Goal: Information Seeking & Learning: Learn about a topic

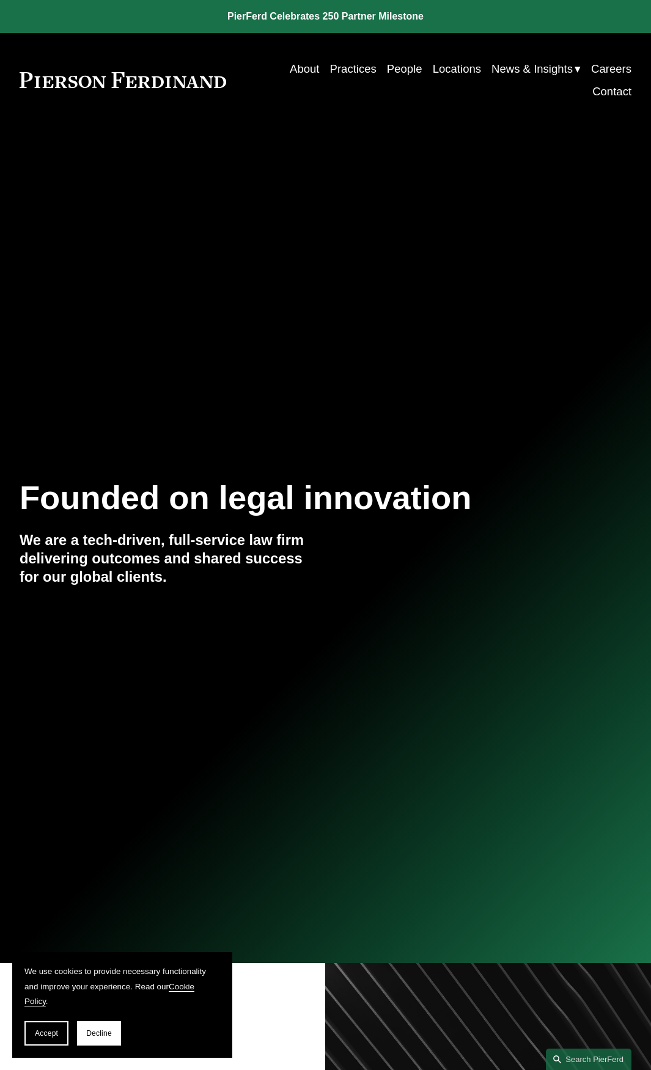
click at [97, 1030] on span "Decline" at bounding box center [99, 1034] width 26 height 9
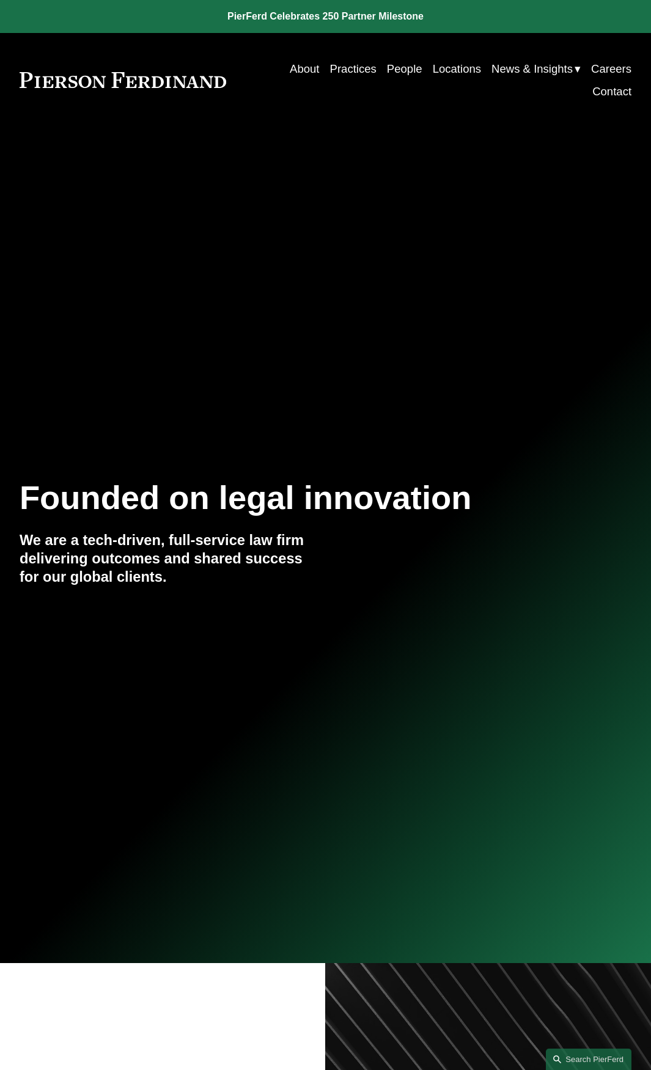
click at [443, 73] on link "Locations" at bounding box center [457, 68] width 48 height 23
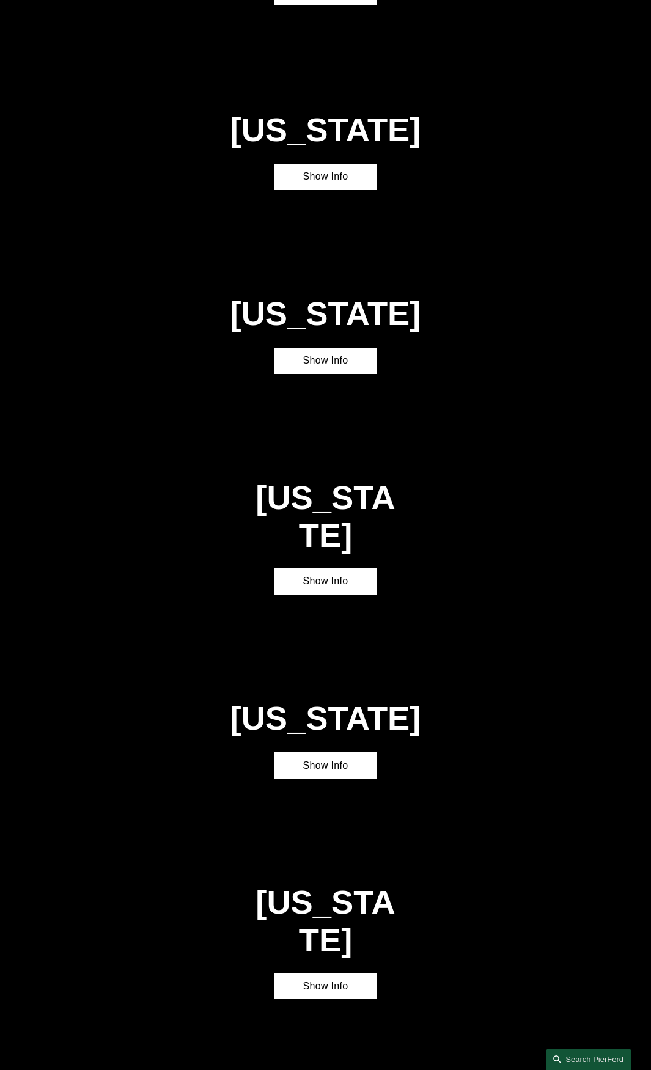
scroll to position [2559, 0]
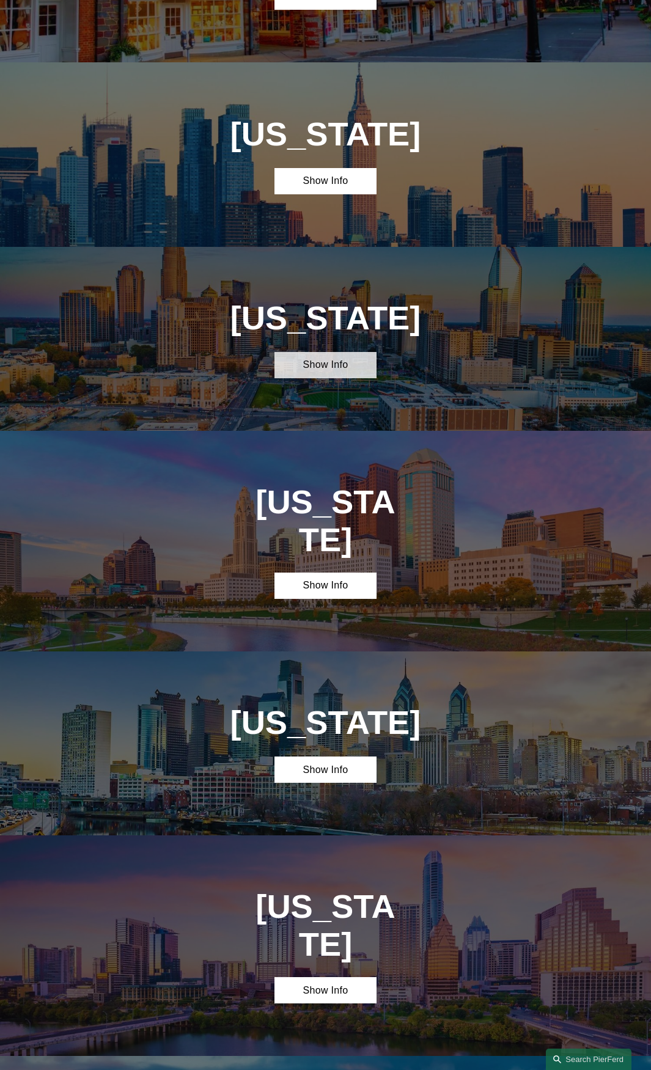
click at [337, 352] on link "Show Info" at bounding box center [326, 365] width 102 height 26
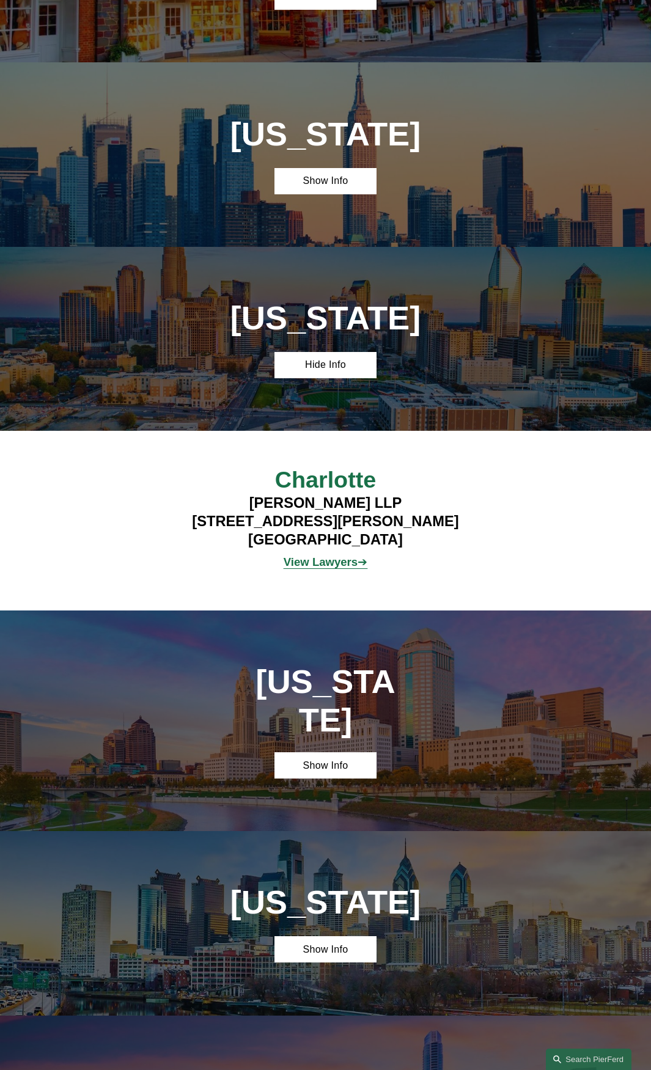
click at [319, 556] on strong "View Lawyers" at bounding box center [321, 562] width 74 height 13
click at [303, 352] on link "Hide Info" at bounding box center [326, 365] width 102 height 26
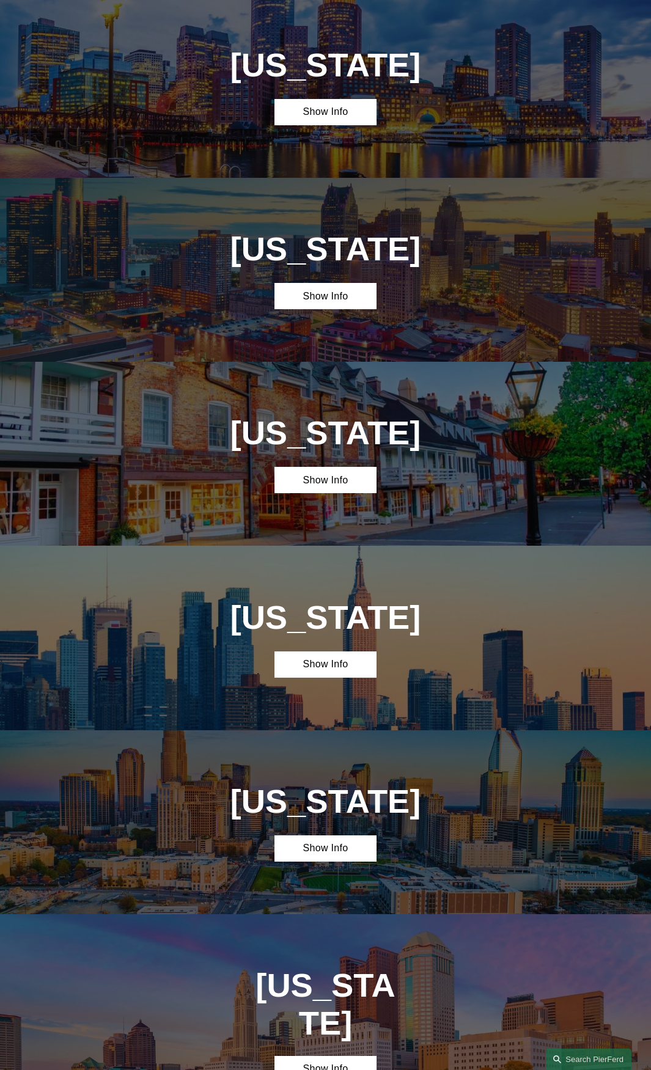
scroll to position [2069, 0]
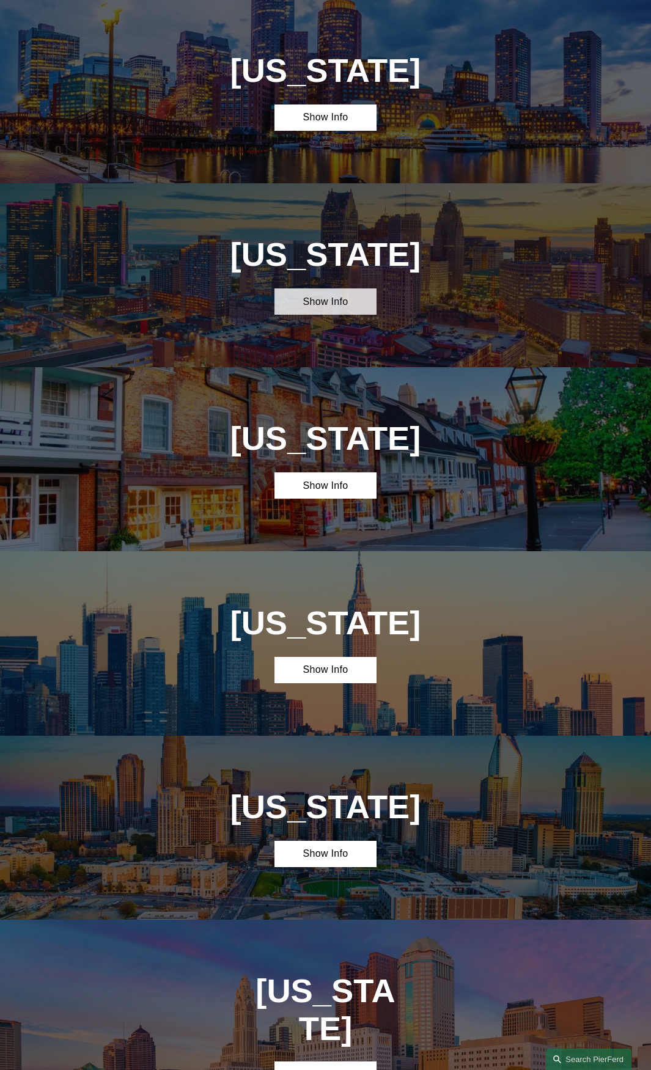
click at [316, 289] on link "Show Info" at bounding box center [326, 302] width 102 height 26
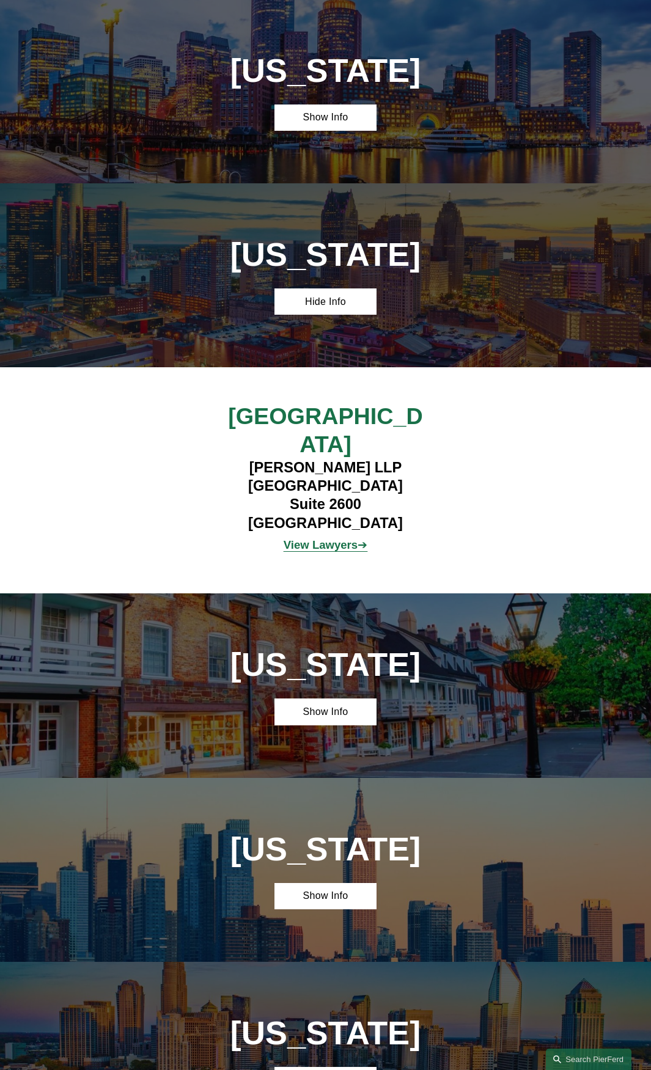
click at [320, 539] on strong "View Lawyers" at bounding box center [321, 545] width 74 height 13
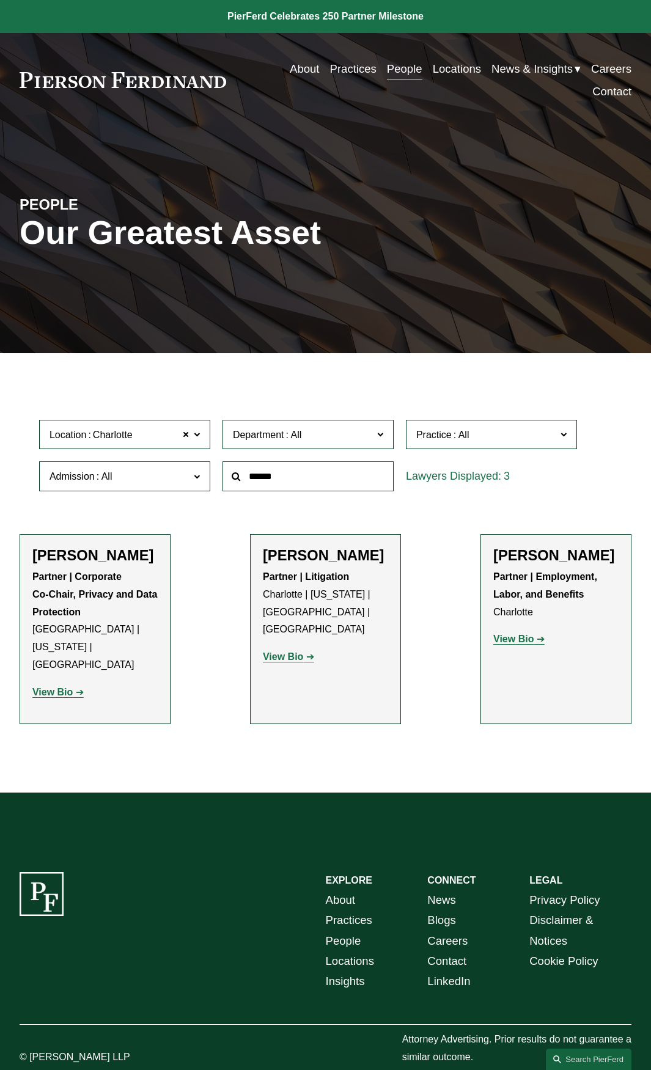
click at [275, 652] on strong "View Bio" at bounding box center [283, 657] width 40 height 10
click at [515, 643] on strong "View Bio" at bounding box center [513, 639] width 40 height 10
click at [56, 687] on strong "View Bio" at bounding box center [52, 692] width 40 height 10
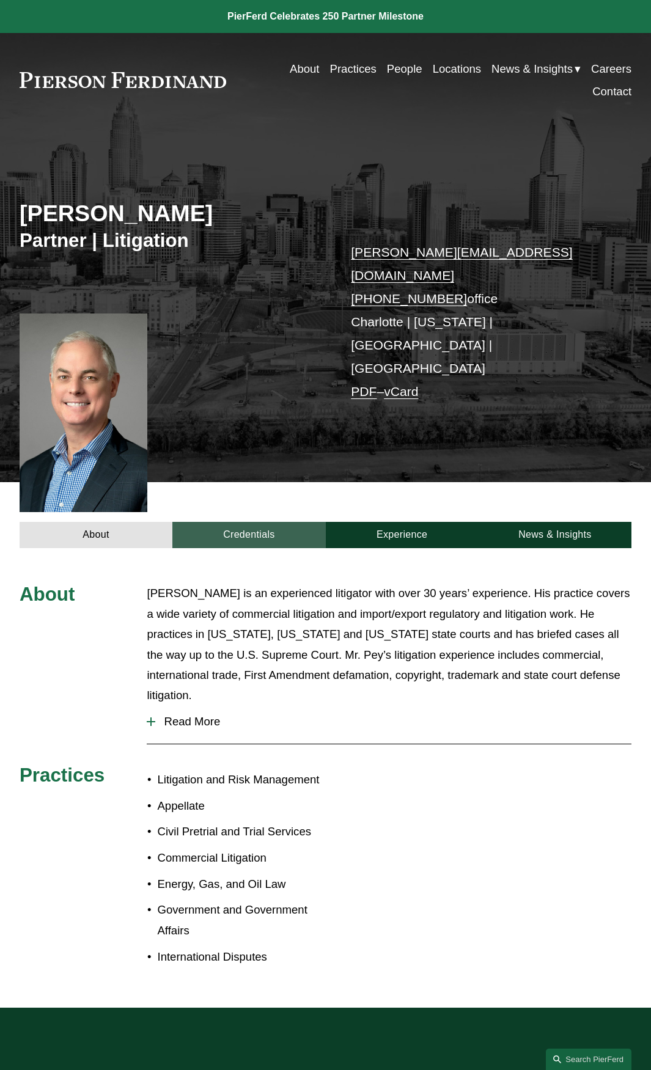
click at [248, 522] on link "Credentials" at bounding box center [248, 535] width 153 height 26
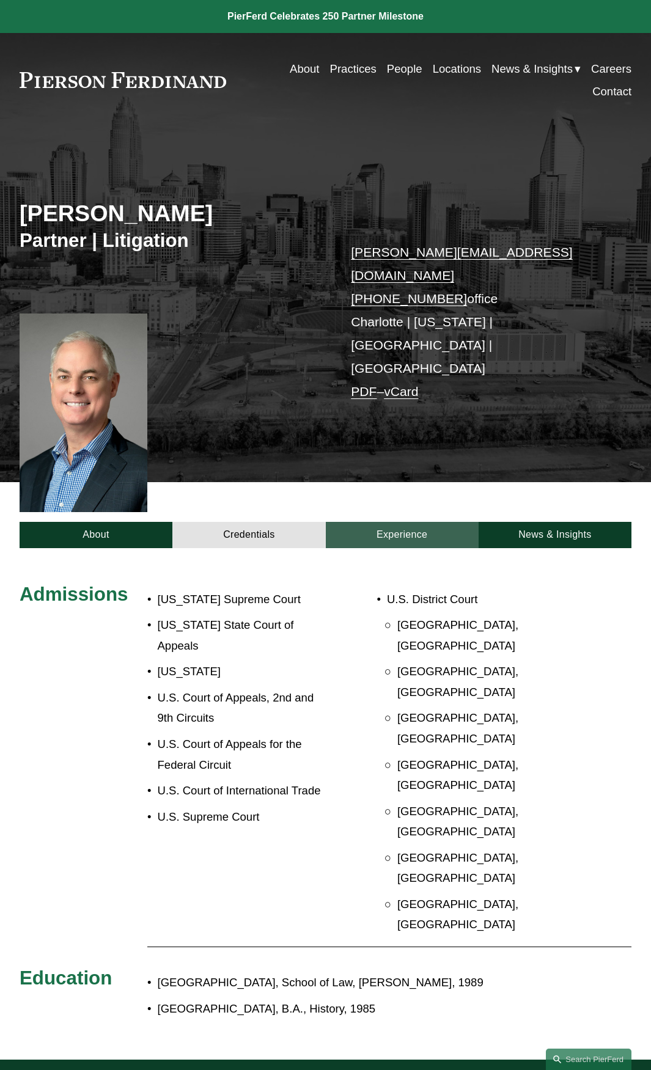
click at [398, 522] on link "Experience" at bounding box center [402, 535] width 153 height 26
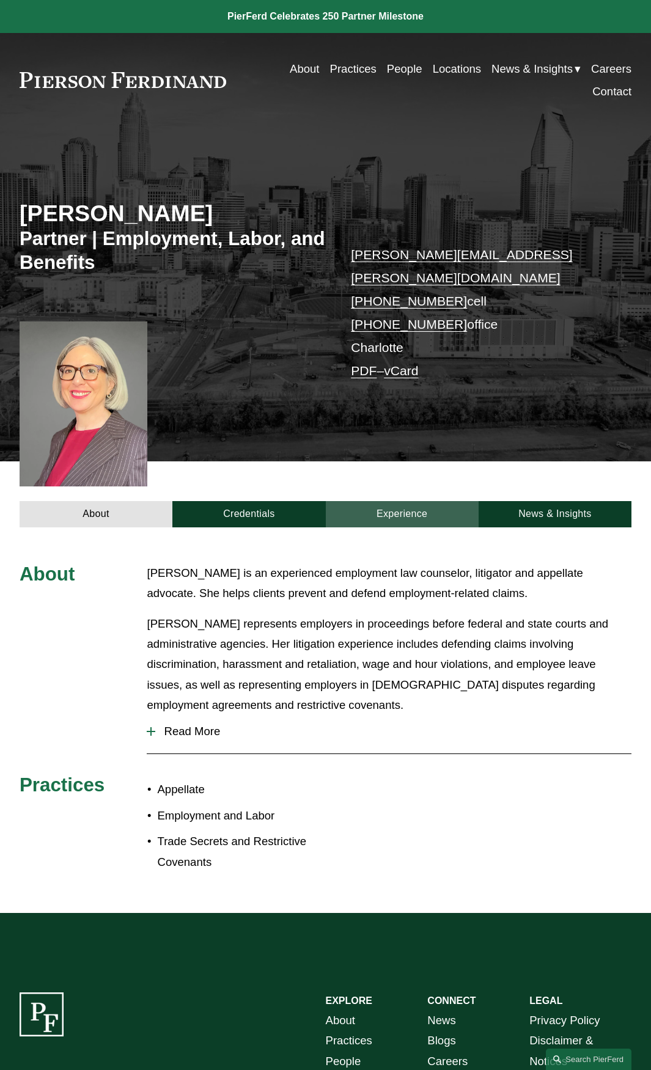
click at [405, 501] on link "Experience" at bounding box center [402, 514] width 153 height 26
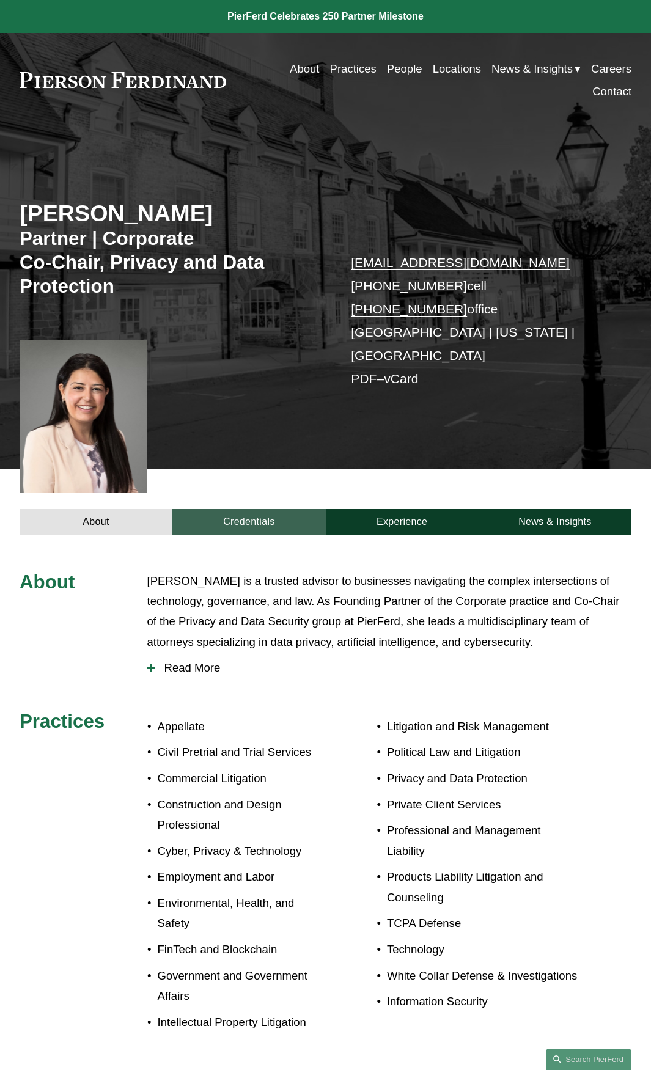
click at [257, 509] on link "Credentials" at bounding box center [248, 522] width 153 height 26
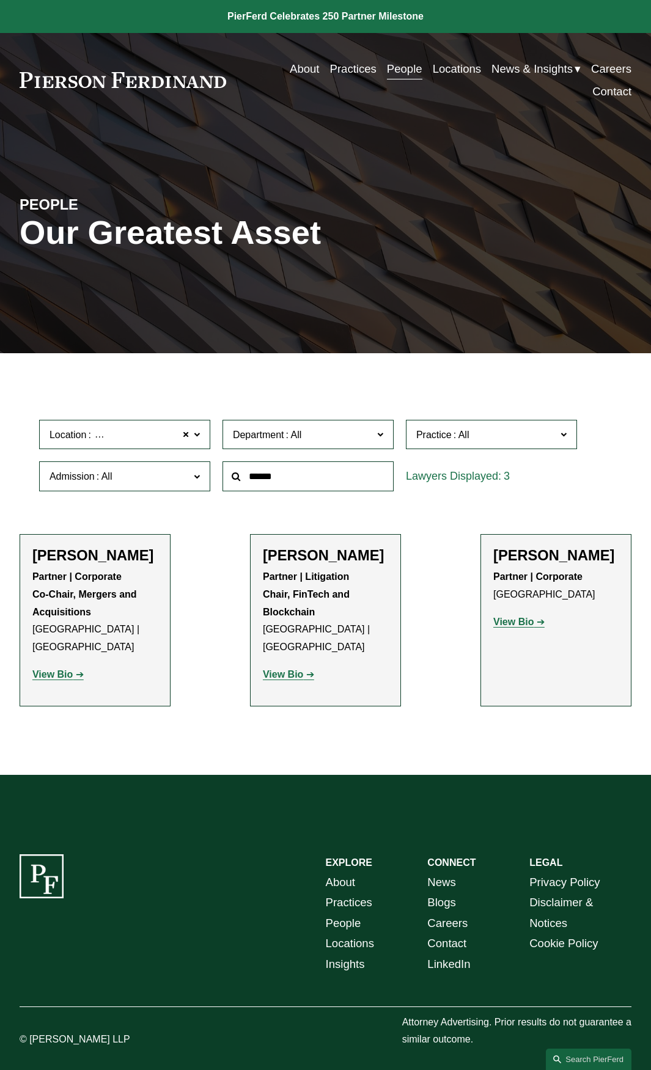
click at [505, 623] on strong "View Bio" at bounding box center [513, 622] width 40 height 10
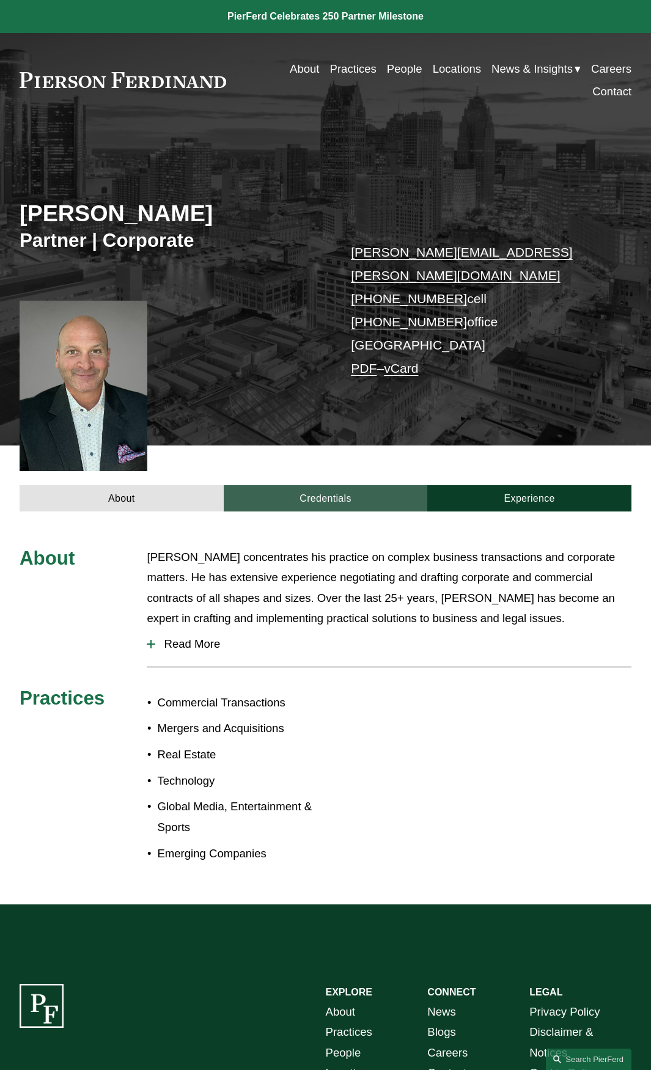
click at [325, 485] on link "Credentials" at bounding box center [326, 498] width 204 height 26
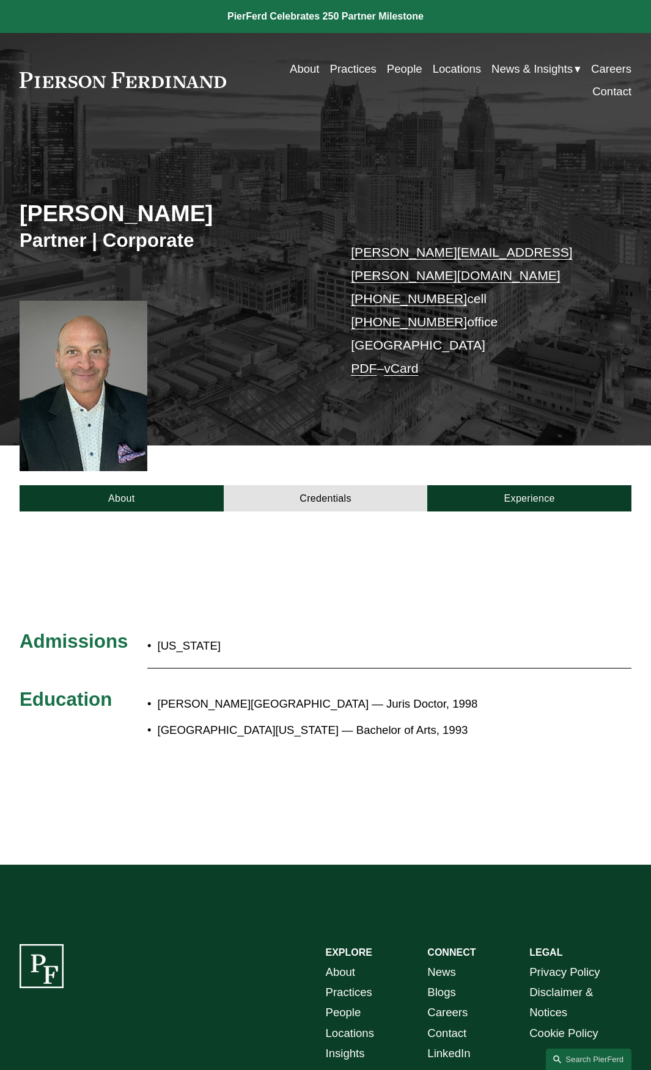
click at [344, 64] on link "Practices" at bounding box center [353, 68] width 46 height 23
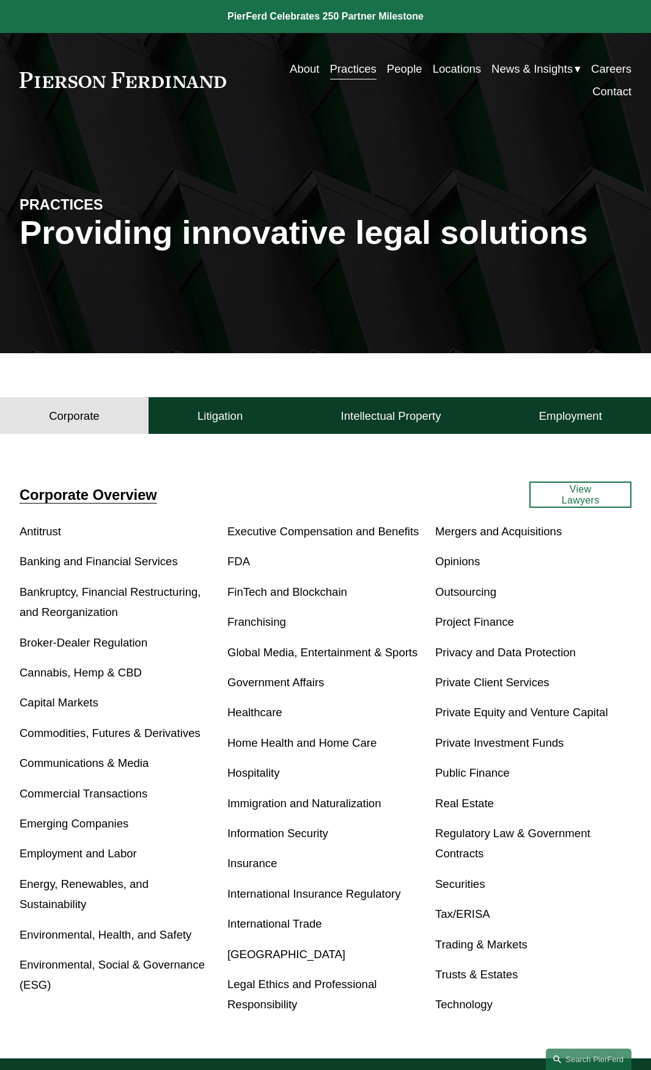
click at [81, 594] on link "Bankruptcy, Financial Restructuring, and Reorganization" at bounding box center [111, 602] width 182 height 33
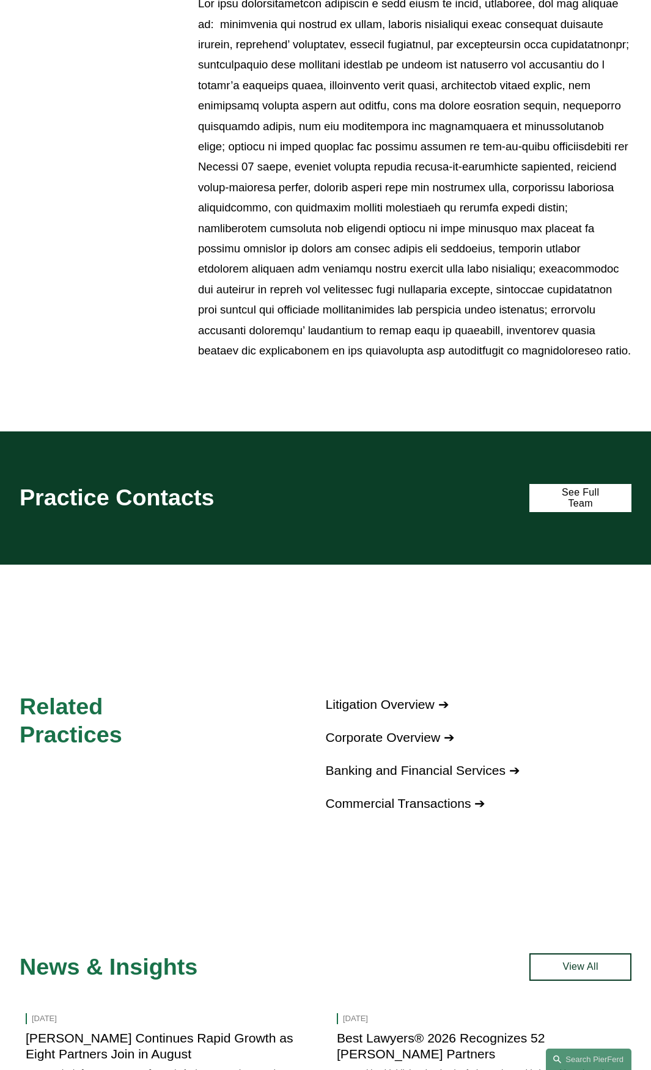
scroll to position [978, 0]
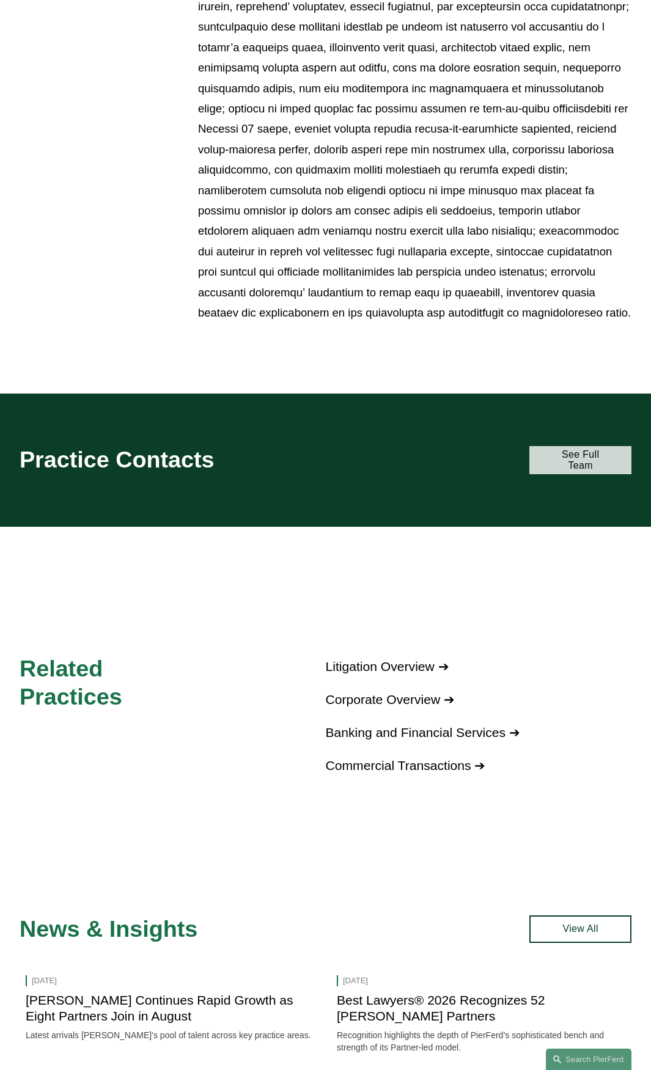
click at [579, 463] on link "See Full Team" at bounding box center [580, 460] width 102 height 28
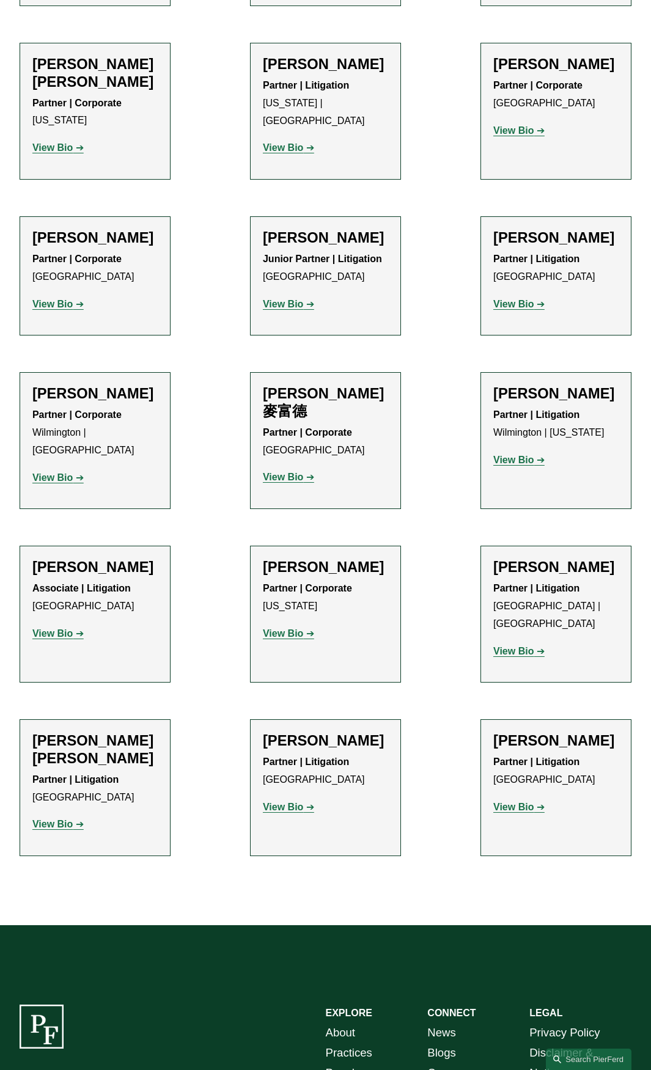
scroll to position [672, 0]
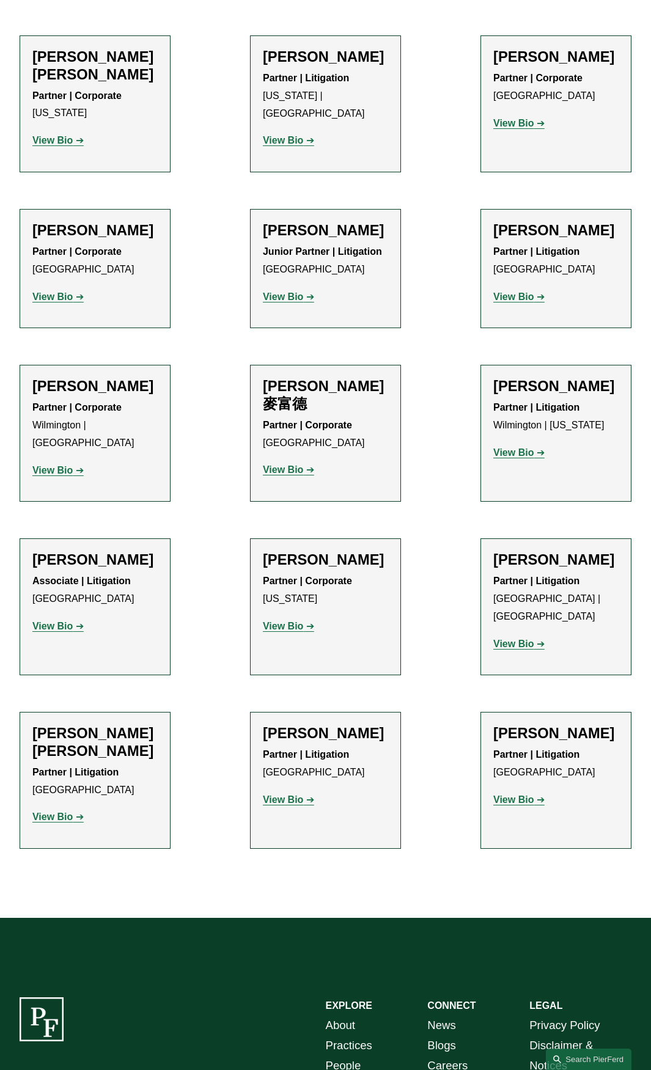
click at [518, 649] on strong "View Bio" at bounding box center [513, 644] width 40 height 10
click at [42, 822] on strong "View Bio" at bounding box center [52, 817] width 40 height 10
click at [55, 632] on strong "View Bio" at bounding box center [52, 626] width 40 height 10
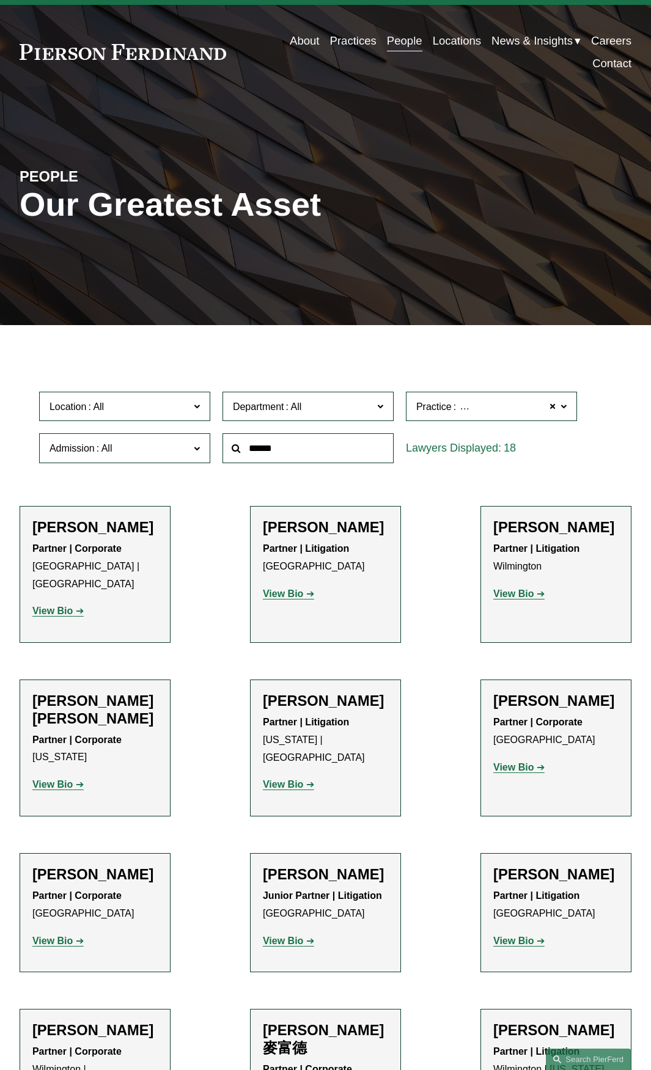
scroll to position [0, 0]
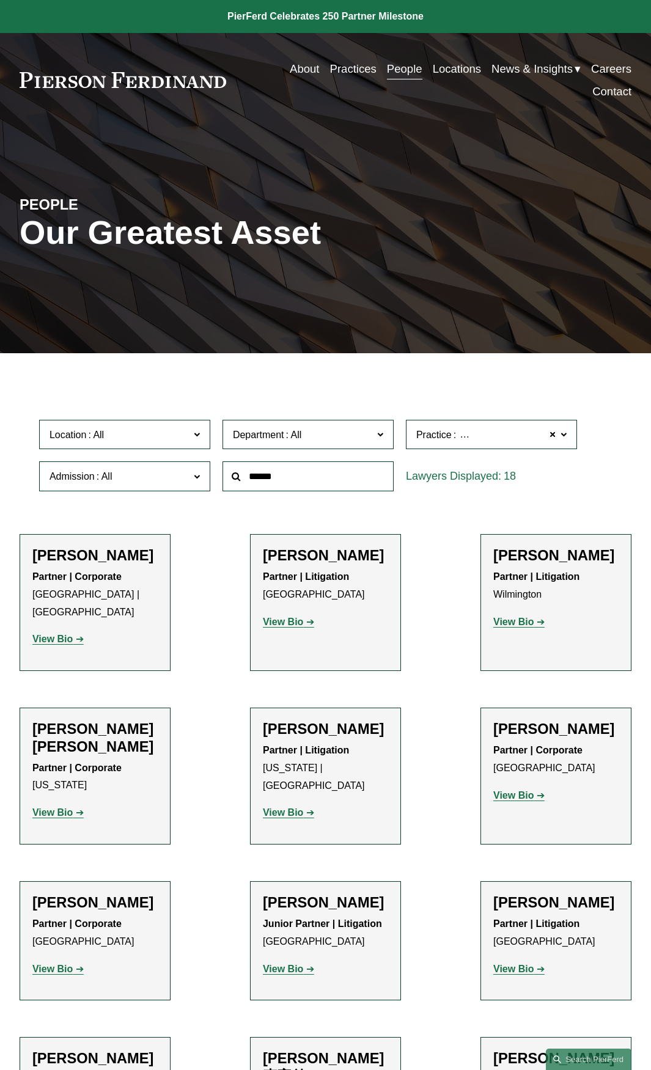
click at [611, 65] on link "Careers" at bounding box center [611, 68] width 40 height 23
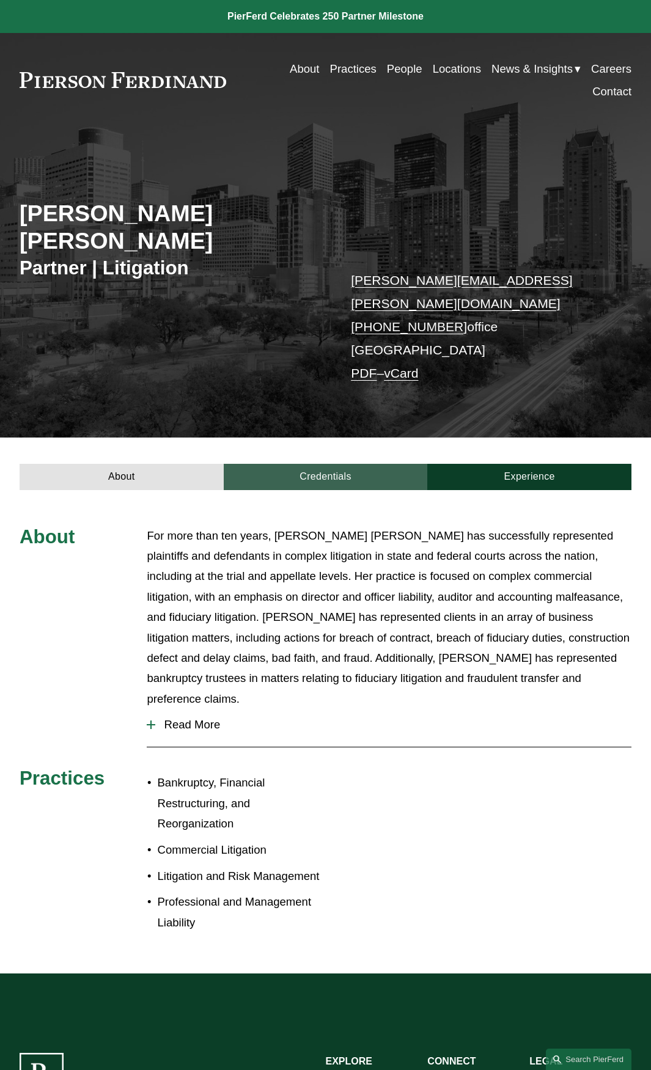
click at [325, 464] on link "Credentials" at bounding box center [326, 477] width 204 height 26
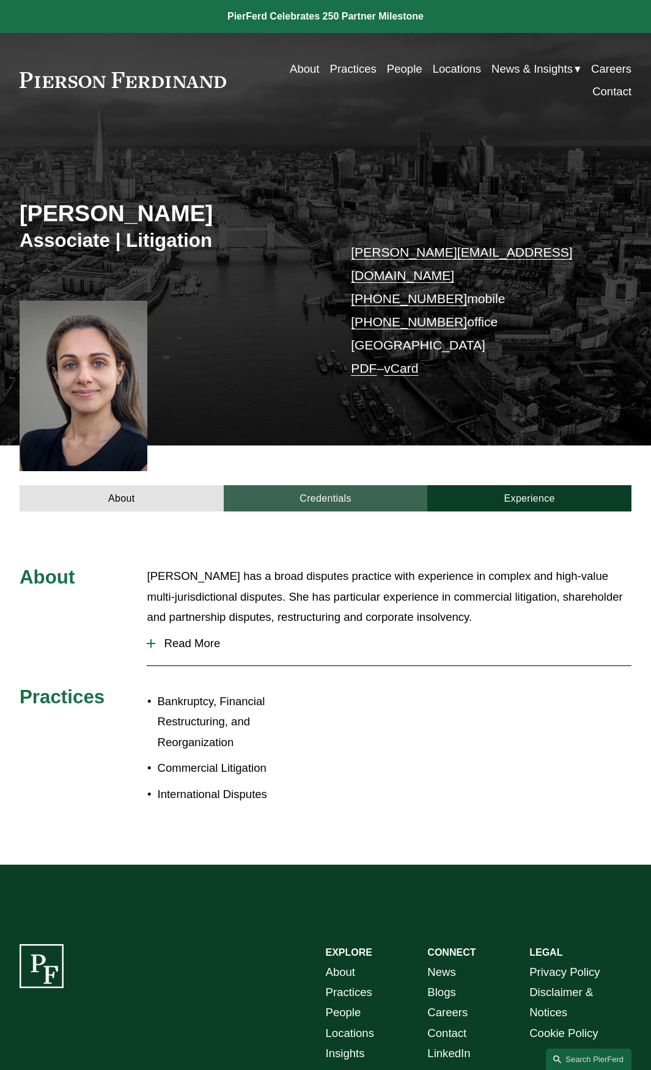
click at [333, 485] on link "Credentials" at bounding box center [326, 498] width 204 height 26
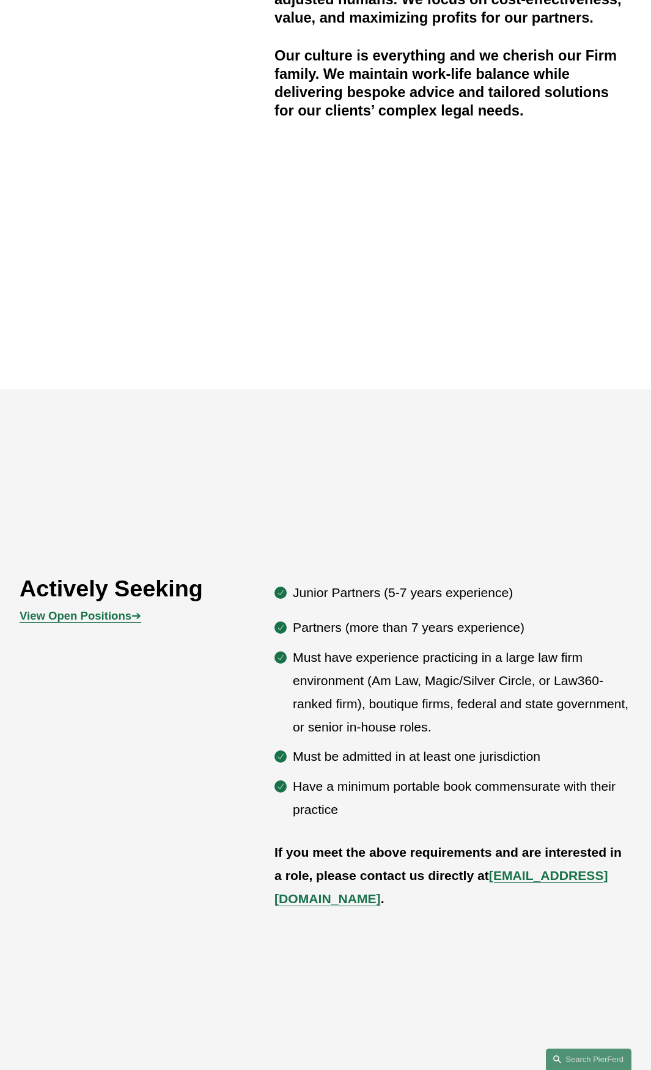
scroll to position [672, 0]
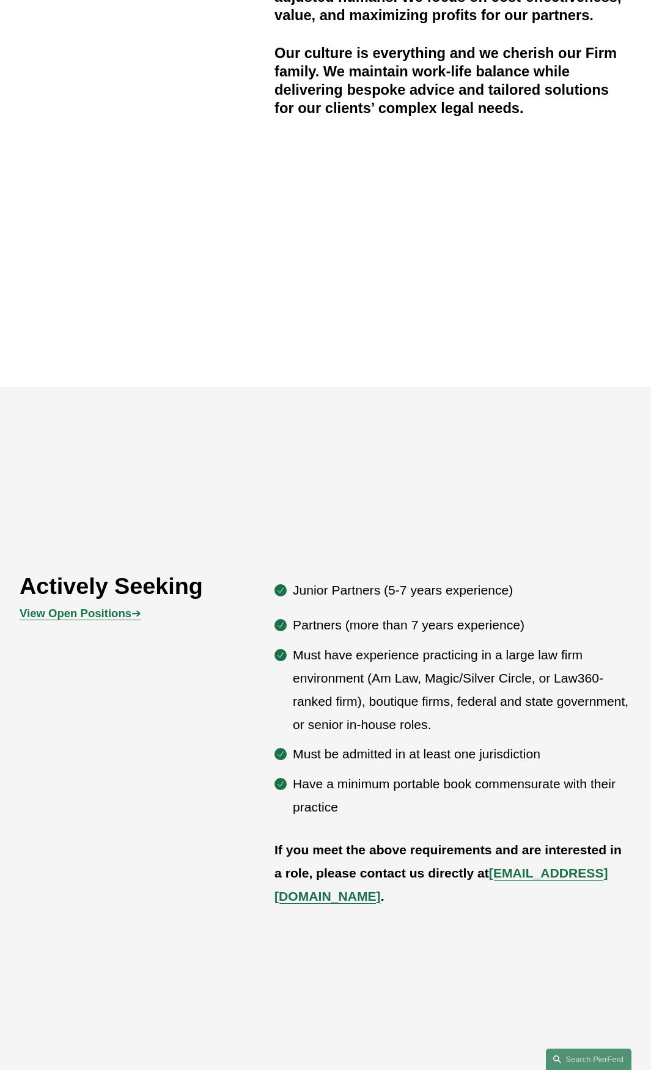
click at [57, 620] on strong "View Open Positions" at bounding box center [76, 613] width 112 height 13
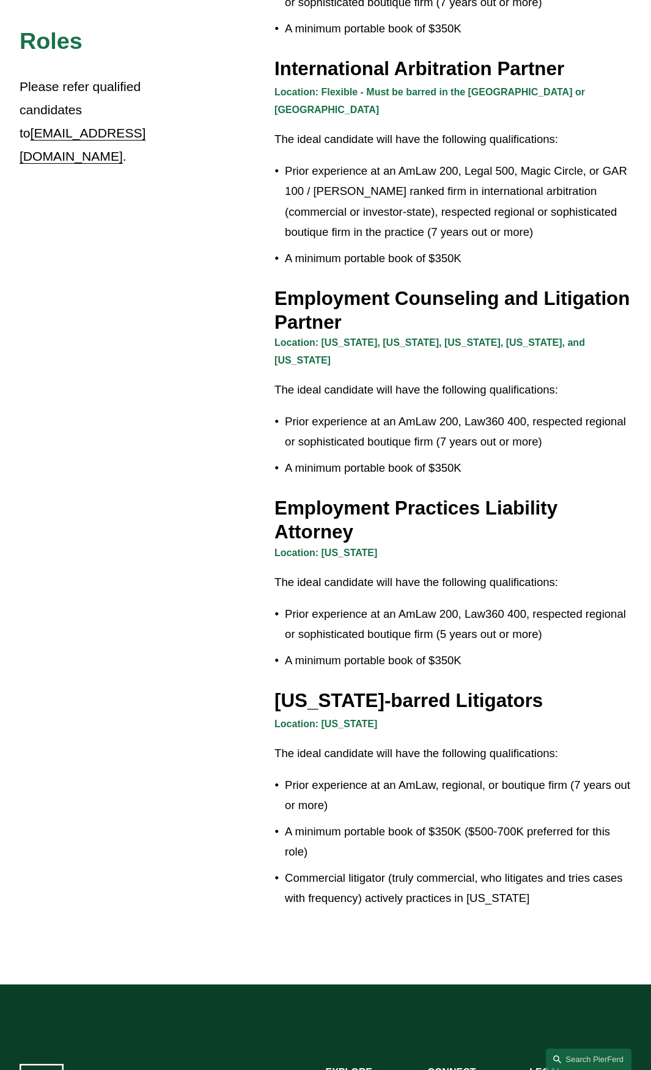
scroll to position [1590, 0]
